Goal: Task Accomplishment & Management: Use online tool/utility

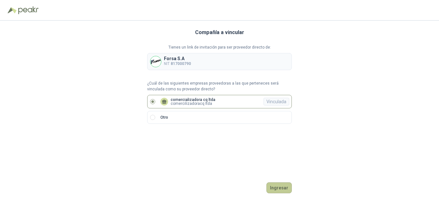
click at [277, 187] on button "Ingresar" at bounding box center [278, 187] width 25 height 11
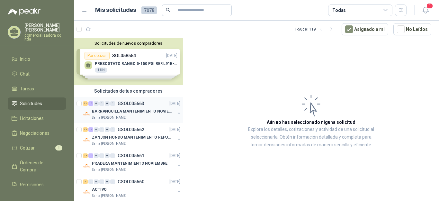
click at [115, 107] on div "11 16 0 0 0 0 GSOL005663 [DATE]" at bounding box center [132, 104] width 99 height 8
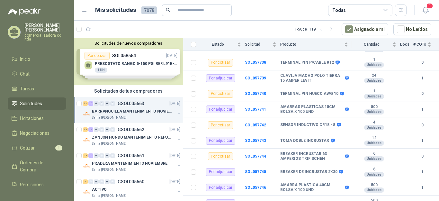
scroll to position [347, 0]
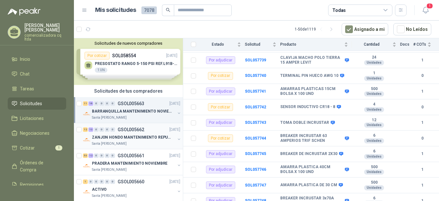
click at [119, 140] on p "ZANJON HONDO MANTENIMIENTO REPUESTOS" at bounding box center [132, 137] width 80 height 6
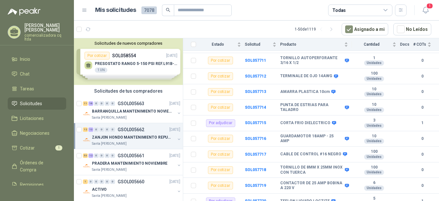
scroll to position [300, 0]
click at [255, 152] on b "SOL057717" at bounding box center [255, 154] width 21 height 4
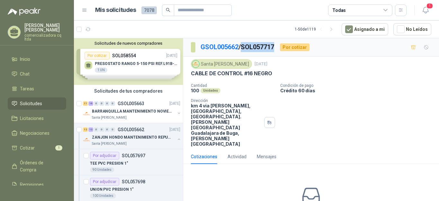
drag, startPoint x: 244, startPoint y: 43, endPoint x: 276, endPoint y: 47, distance: 32.7
click at [274, 47] on p "GSOL005662 / SOL057717" at bounding box center [237, 47] width 74 height 10
copy p "SOL057717"
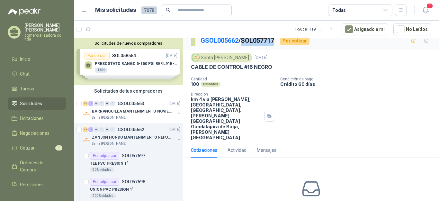
scroll to position [26, 0]
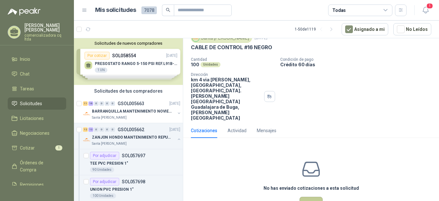
click at [305, 196] on button "Cotizar" at bounding box center [310, 202] width 23 height 12
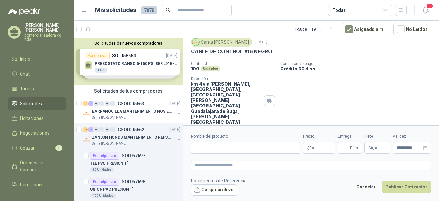
scroll to position [22, 0]
click at [226, 189] on button "Cargar archivo" at bounding box center [214, 190] width 46 height 12
click at [215, 149] on input "Nombre del producto" at bounding box center [245, 148] width 109 height 12
type input "**********"
click at [324, 149] on p "$ 0 ,00" at bounding box center [319, 148] width 32 height 12
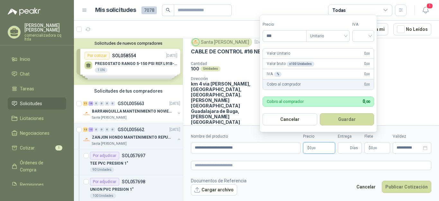
click at [322, 148] on p "$ 0 ,00" at bounding box center [319, 148] width 32 height 12
click at [275, 38] on input "***" at bounding box center [284, 35] width 43 height 11
click at [372, 36] on div at bounding box center [363, 36] width 22 height 12
type input "*******"
click at [364, 47] on div "19%" at bounding box center [364, 49] width 12 height 7
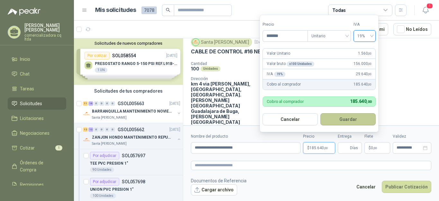
click at [356, 118] on button "Guardar" at bounding box center [347, 119] width 55 height 12
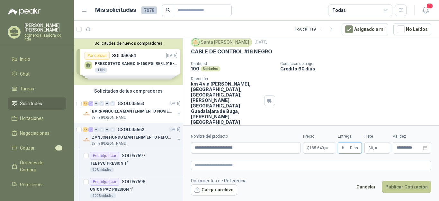
type input "*"
click at [391, 185] on button "Publicar Cotización" at bounding box center [405, 186] width 49 height 12
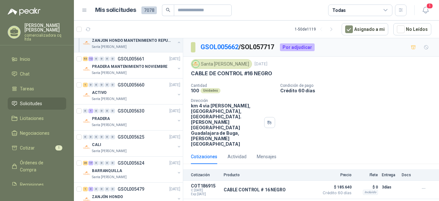
scroll to position [755, 0]
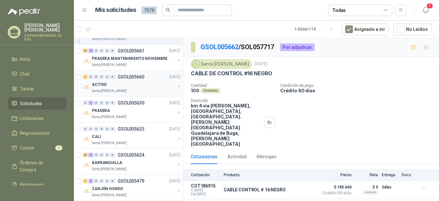
click at [103, 84] on p "ACTIVO" at bounding box center [99, 85] width 15 height 6
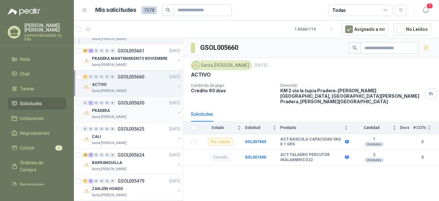
click at [103, 112] on p "PRADERA" at bounding box center [101, 111] width 18 height 6
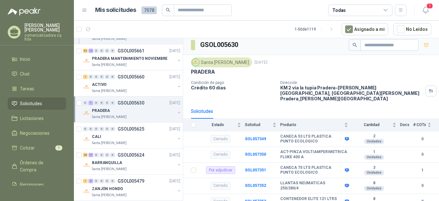
scroll to position [8, 0]
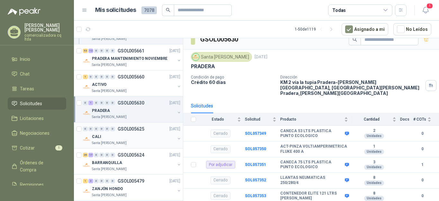
click at [104, 139] on div "CALI" at bounding box center [133, 137] width 83 height 8
click at [104, 138] on div "CALI" at bounding box center [133, 137] width 83 height 8
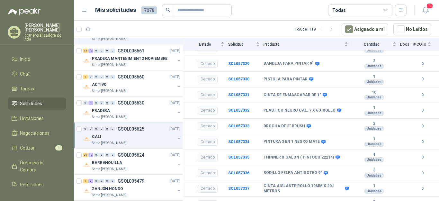
scroll to position [92, 0]
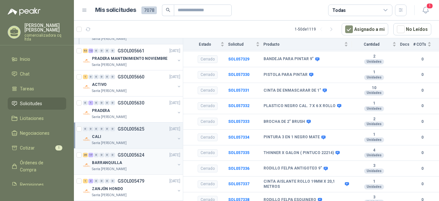
click at [113, 162] on p "BARRANQUILLA" at bounding box center [107, 163] width 30 height 6
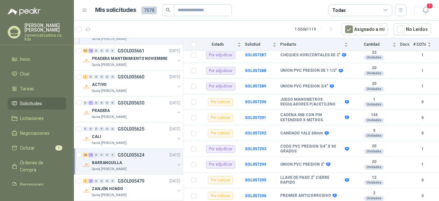
scroll to position [347, 0]
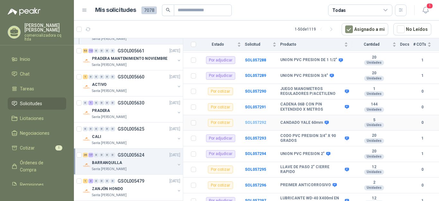
click at [261, 120] on b "SOL057292" at bounding box center [255, 122] width 21 height 4
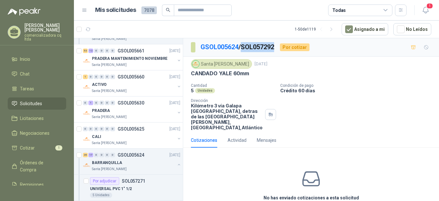
drag, startPoint x: 244, startPoint y: 45, endPoint x: 277, endPoint y: 50, distance: 33.8
click at [274, 50] on p "GSOL005624 / SOL057292" at bounding box center [237, 47] width 74 height 10
copy p "SOL057292"
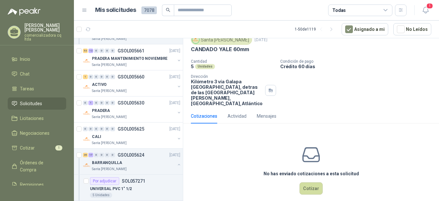
scroll to position [30, 0]
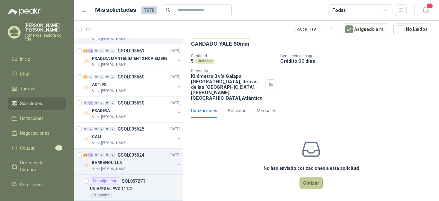
click at [314, 183] on button "Cotizar" at bounding box center [310, 183] width 23 height 12
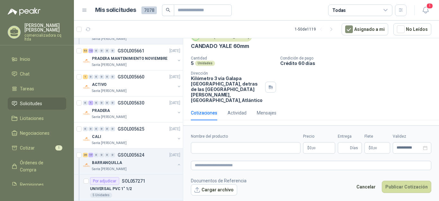
scroll to position [27, 0]
click at [235, 191] on button "Cargar archivo" at bounding box center [214, 190] width 46 height 12
click at [208, 148] on input "Nombre del producto" at bounding box center [245, 148] width 109 height 12
type input "**********"
click at [322, 148] on p "$ 0 ,00" at bounding box center [319, 148] width 32 height 12
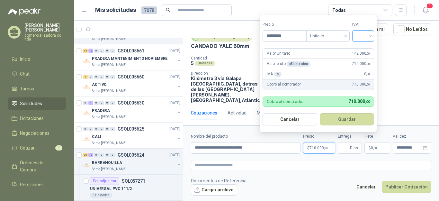
type input "*********"
drag, startPoint x: 370, startPoint y: 36, endPoint x: 369, endPoint y: 46, distance: 10.1
click at [370, 36] on input "search" at bounding box center [363, 35] width 14 height 10
click at [367, 47] on div "19%" at bounding box center [364, 49] width 12 height 7
click at [344, 116] on button "Guardar" at bounding box center [347, 119] width 55 height 12
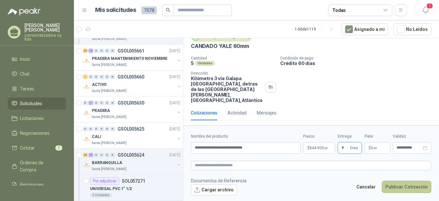
type input "*"
click at [420, 188] on button "Publicar Cotización" at bounding box center [405, 186] width 49 height 12
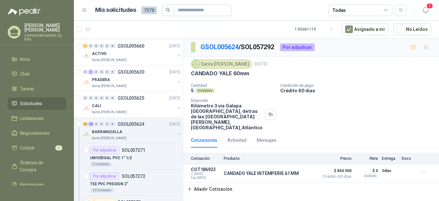
scroll to position [833, 0]
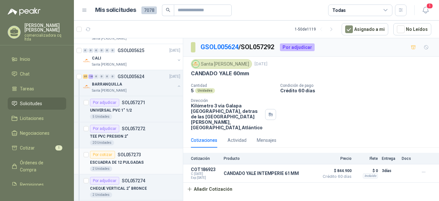
click at [123, 166] on div "2 Unidades" at bounding box center [135, 168] width 90 height 5
click at [124, 159] on div "ESCUADRA DE 12 PULGADAS" at bounding box center [135, 162] width 90 height 8
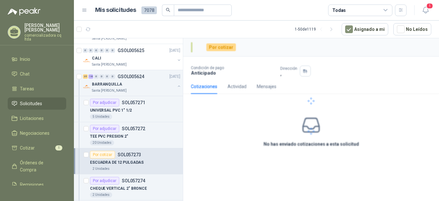
click at [124, 158] on div "ESCUADRA DE 12 PULGADAS" at bounding box center [135, 162] width 90 height 8
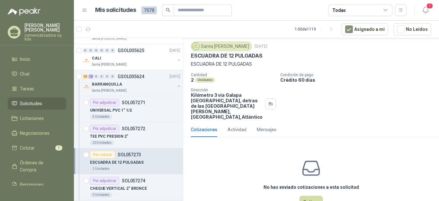
scroll to position [29, 0]
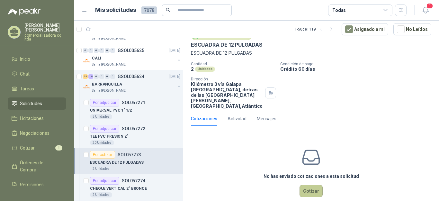
click at [299, 191] on button "Cotizar" at bounding box center [310, 191] width 23 height 12
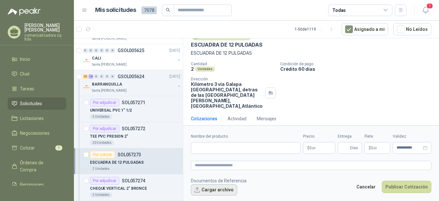
click at [209, 191] on button "Cargar archivo" at bounding box center [214, 190] width 46 height 12
click at [196, 144] on input "Nombre del producto" at bounding box center [245, 148] width 109 height 12
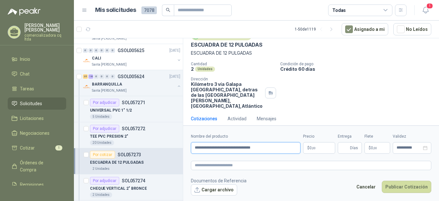
type input "**********"
click at [327, 149] on p "$ 0 ,00" at bounding box center [319, 148] width 32 height 12
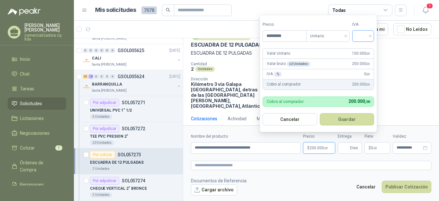
type input "*********"
click at [370, 35] on input "search" at bounding box center [363, 35] width 14 height 10
click at [366, 46] on div "19%" at bounding box center [364, 49] width 12 height 7
click at [341, 119] on button "Guardar" at bounding box center [347, 119] width 55 height 12
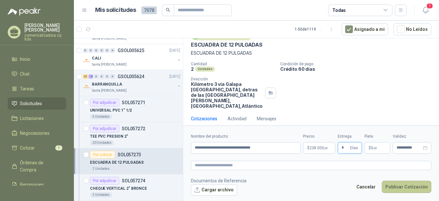
type input "*"
click at [411, 188] on button "Publicar Cotización" at bounding box center [405, 186] width 49 height 12
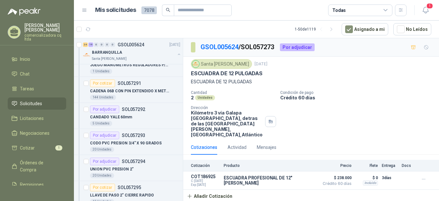
scroll to position [1393, 0]
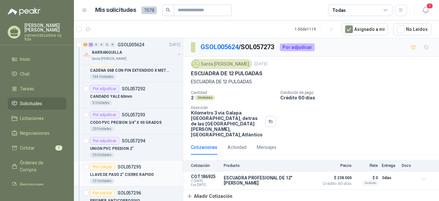
click at [130, 173] on p "LLAVE DE PASO 2" CIERRE RAPIDO" at bounding box center [122, 174] width 64 height 6
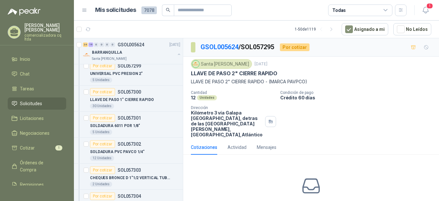
scroll to position [1646, 0]
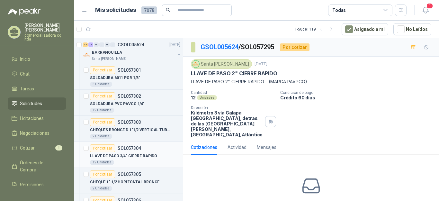
click at [110, 157] on p "LLAVE DE PASO 3/4" CIERRE RAPIDO" at bounding box center [123, 156] width 67 height 6
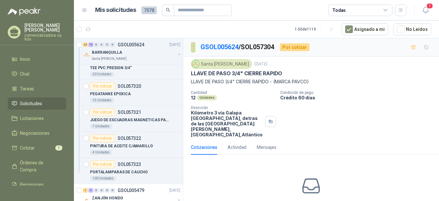
scroll to position [2178, 0]
